Goal: Information Seeking & Learning: Check status

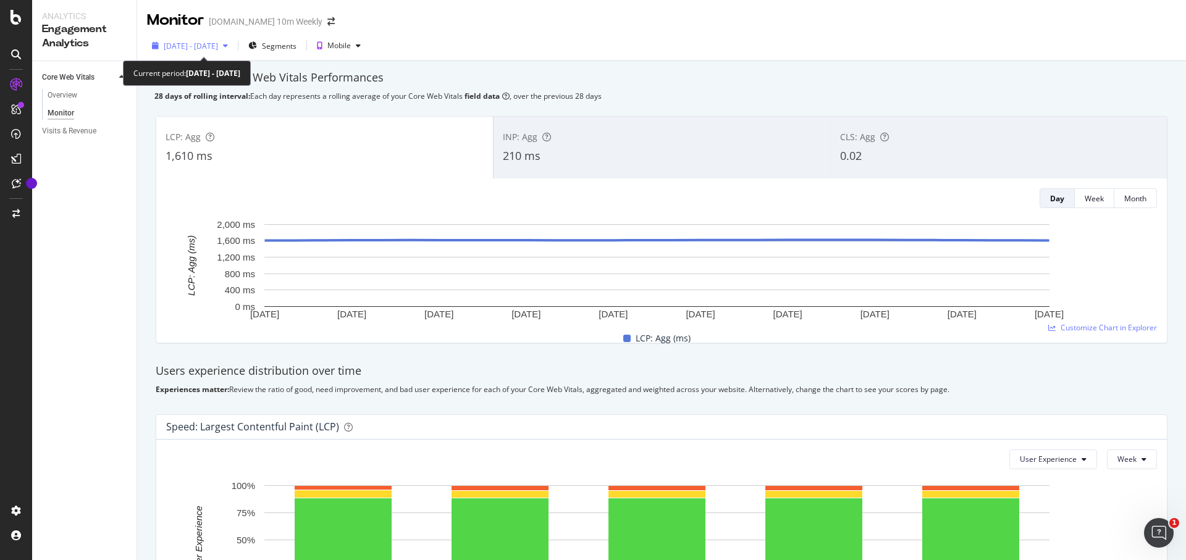
click at [218, 49] on span "[DATE] - [DATE]" at bounding box center [191, 46] width 54 height 11
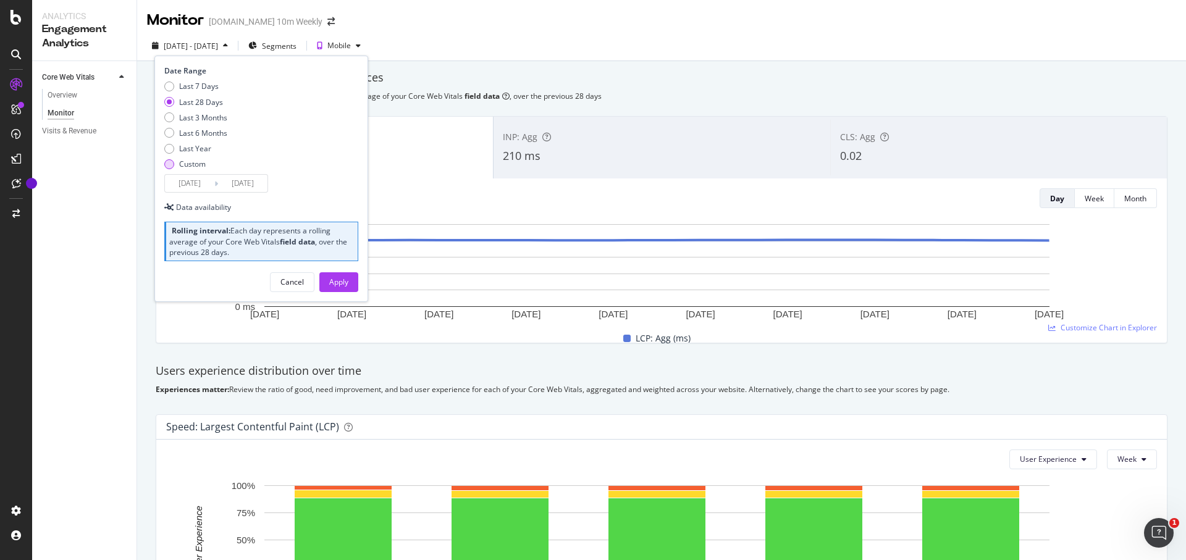
click at [182, 161] on div "Custom" at bounding box center [192, 164] width 27 height 11
click at [201, 180] on input "[DATE]" at bounding box center [189, 183] width 49 height 17
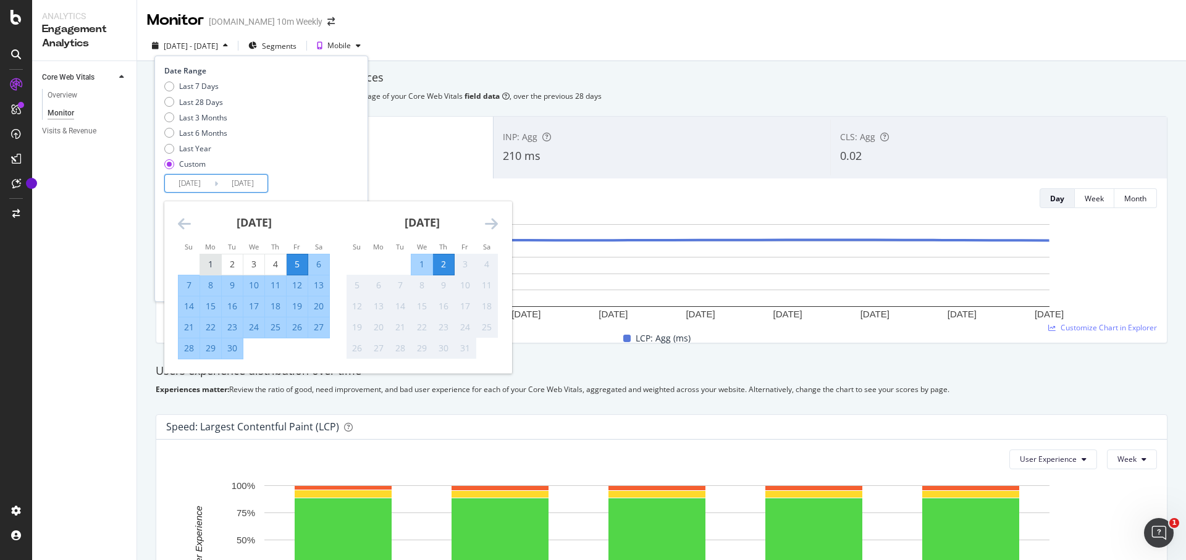
click at [204, 261] on div "1" at bounding box center [210, 264] width 21 height 12
type input "[DATE]"
click at [190, 285] on div "7" at bounding box center [189, 285] width 21 height 12
type input "[DATE]"
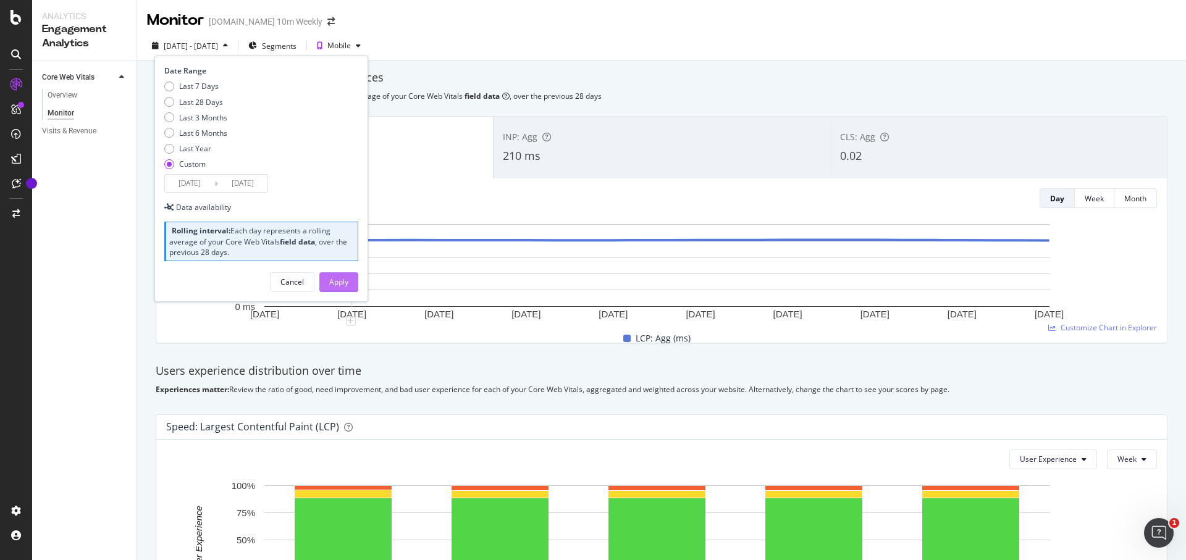
click at [343, 284] on div "Apply" at bounding box center [338, 282] width 19 height 11
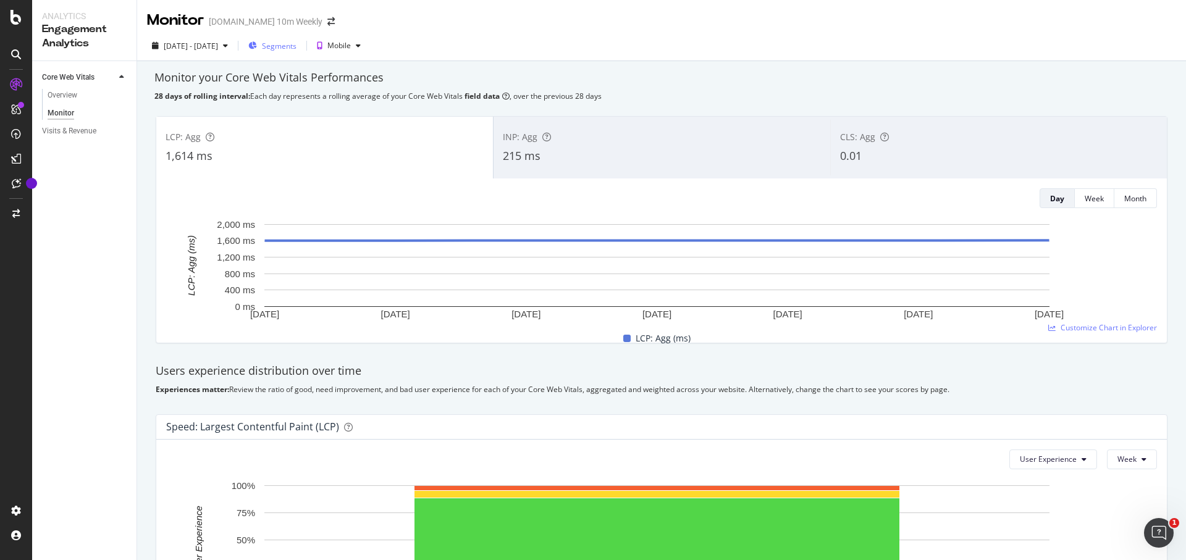
click at [297, 47] on span "Segments" at bounding box center [279, 46] width 35 height 11
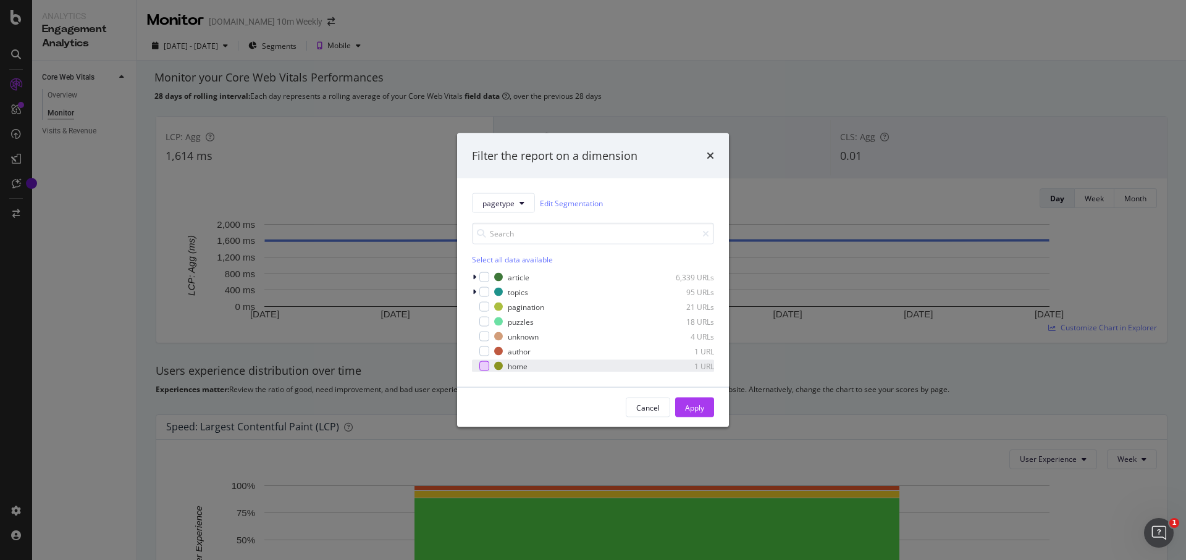
click at [485, 366] on div "modal" at bounding box center [484, 366] width 10 height 10
click at [695, 406] on div "Apply" at bounding box center [694, 407] width 19 height 11
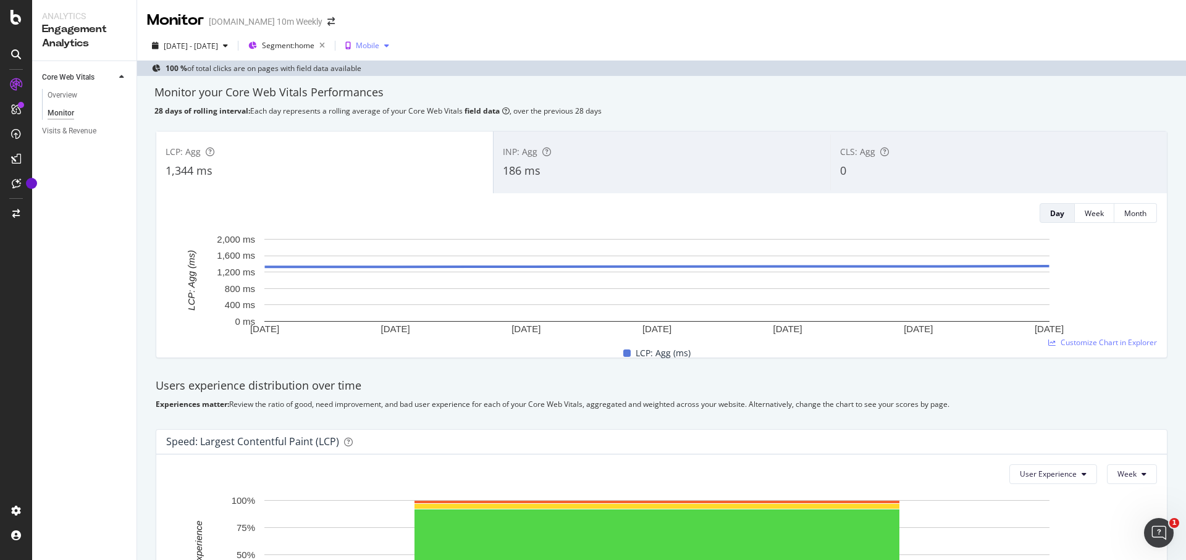
click at [394, 46] on div "button" at bounding box center [386, 45] width 15 height 7
click at [424, 85] on div "Desktop" at bounding box center [411, 87] width 28 height 11
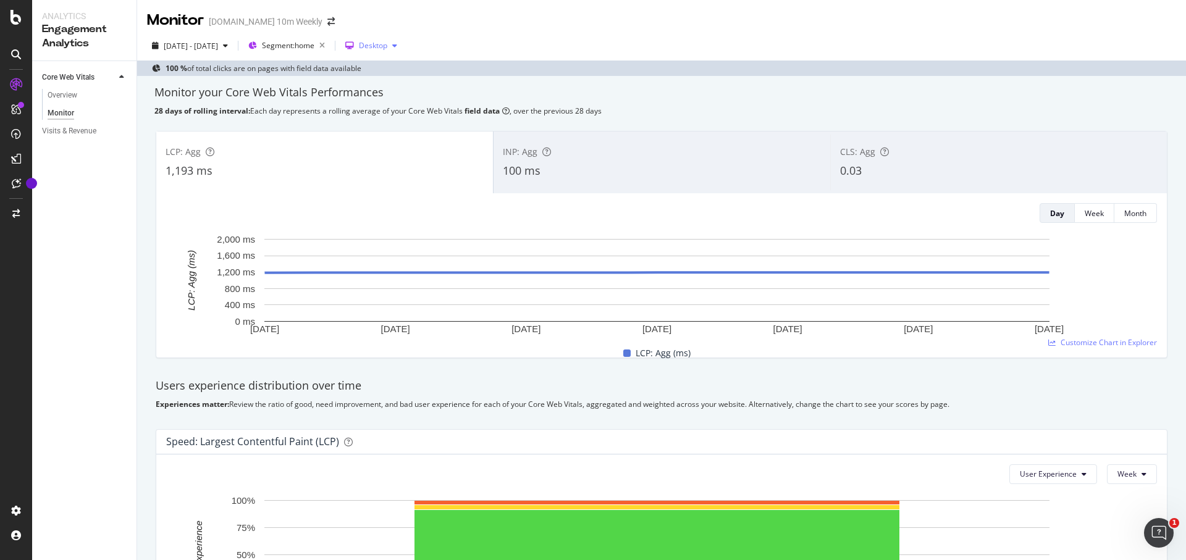
click at [387, 42] on div "Desktop" at bounding box center [373, 45] width 28 height 7
click at [413, 72] on div "Mobile" at bounding box center [408, 66] width 23 height 11
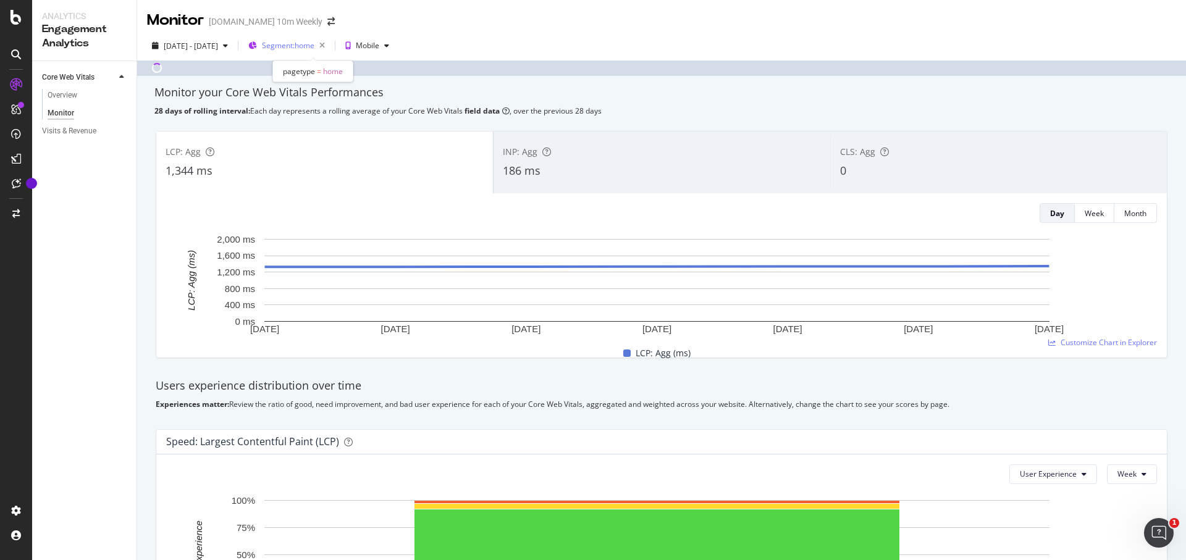
click at [314, 44] on span "Segment: home" at bounding box center [288, 45] width 53 height 11
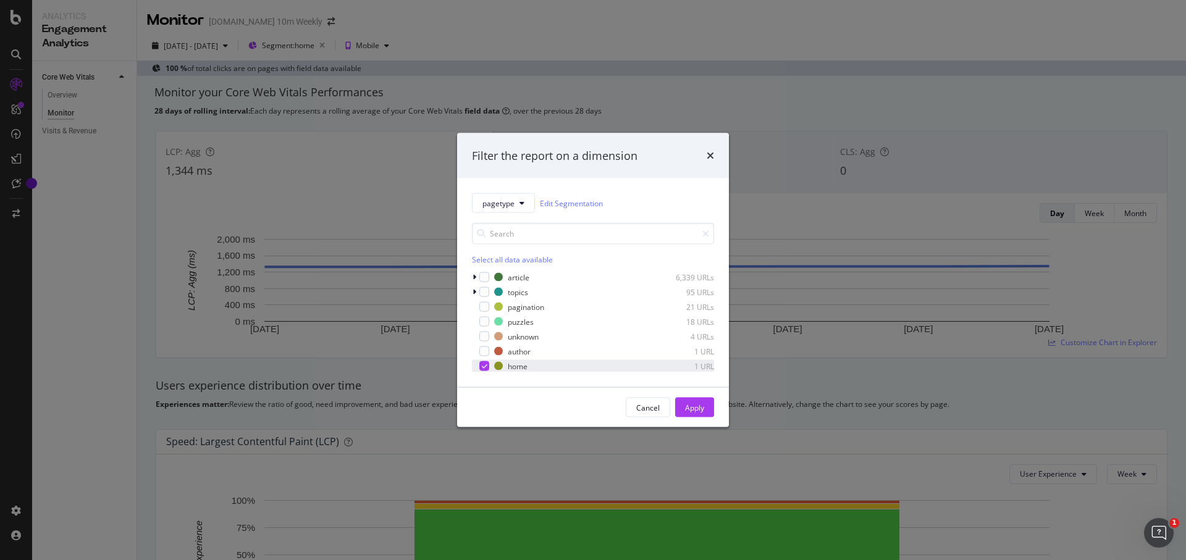
click at [486, 368] on icon "modal" at bounding box center [485, 366] width 6 height 6
click at [482, 278] on div "modal" at bounding box center [484, 277] width 10 height 10
click at [701, 406] on div "Apply" at bounding box center [694, 407] width 19 height 11
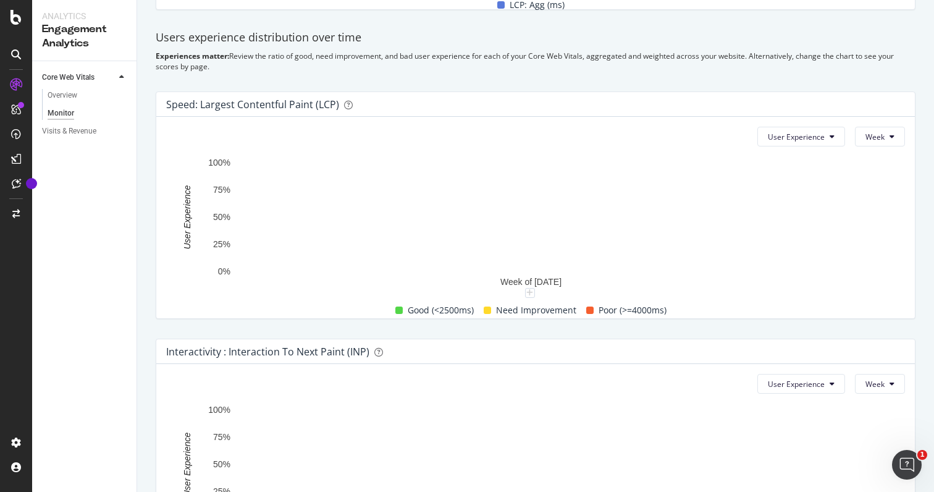
scroll to position [539, 0]
